Goal: Find specific page/section: Find specific page/section

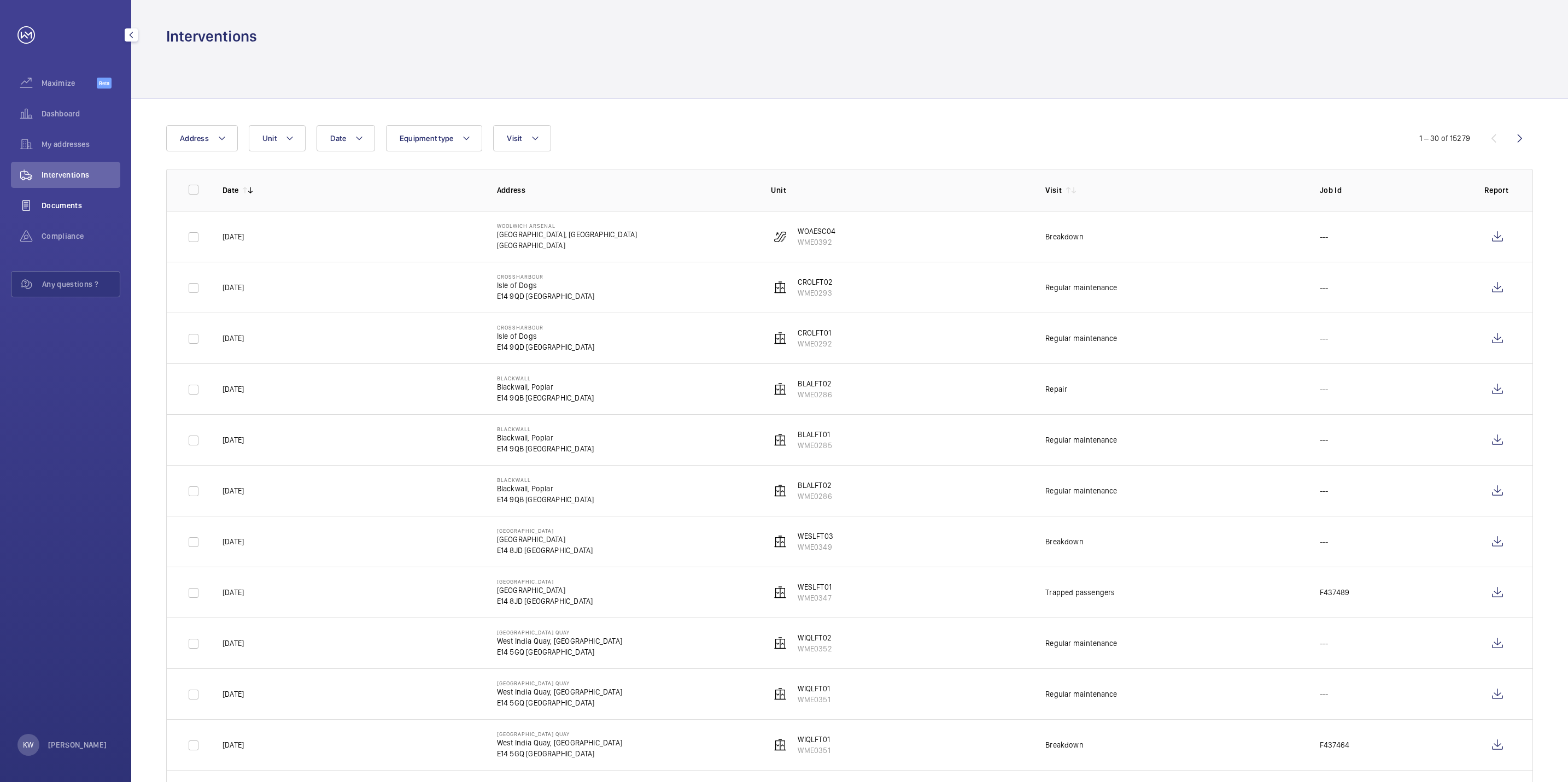
click at [77, 212] on div "Documents" at bounding box center [66, 205] width 110 height 26
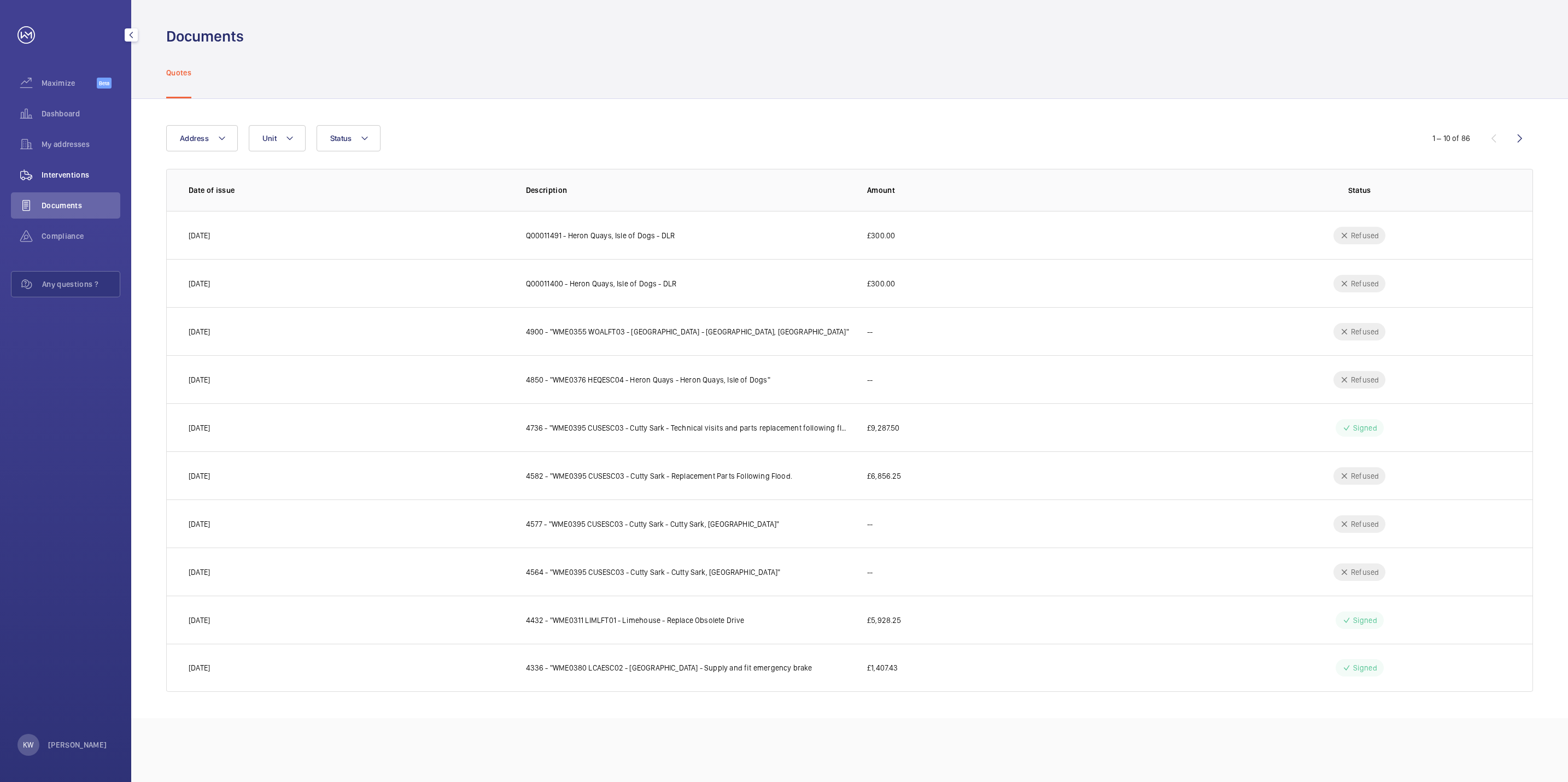
click at [74, 175] on span "Interventions" at bounding box center [80, 175] width 79 height 11
